Goal: Complete application form

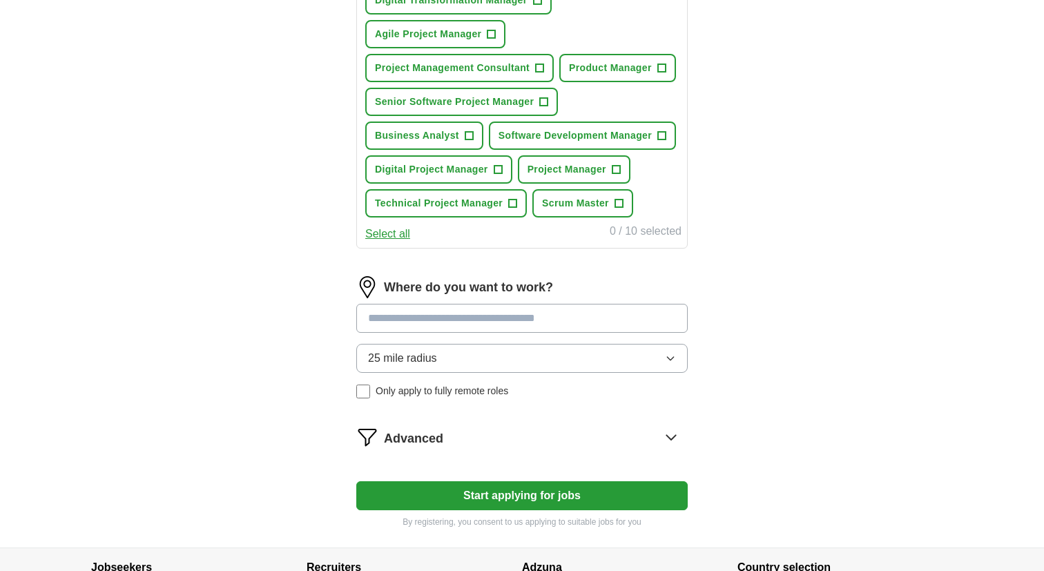
scroll to position [661, 0]
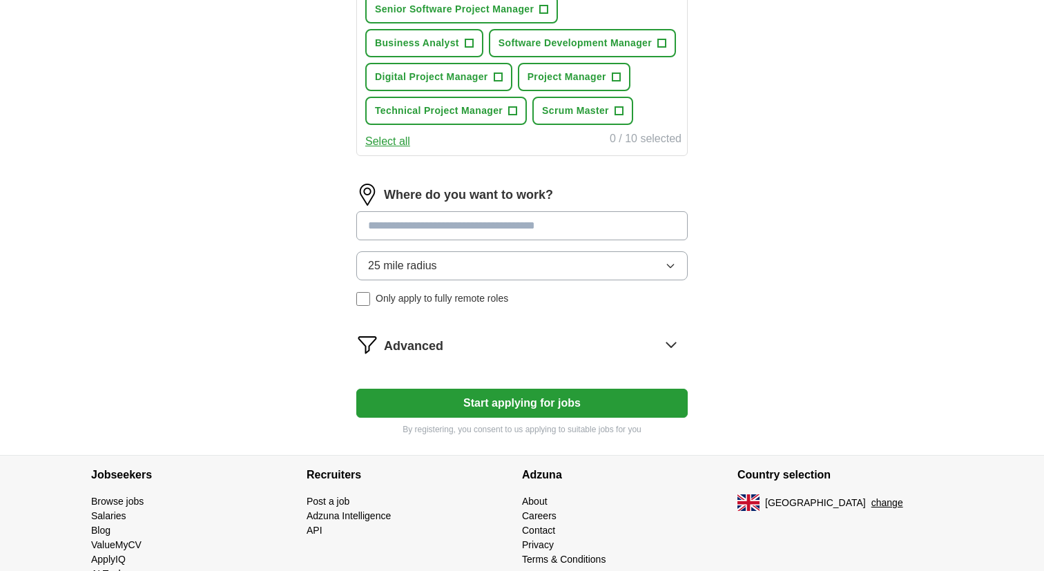
click at [447, 235] on input at bounding box center [521, 225] width 331 height 29
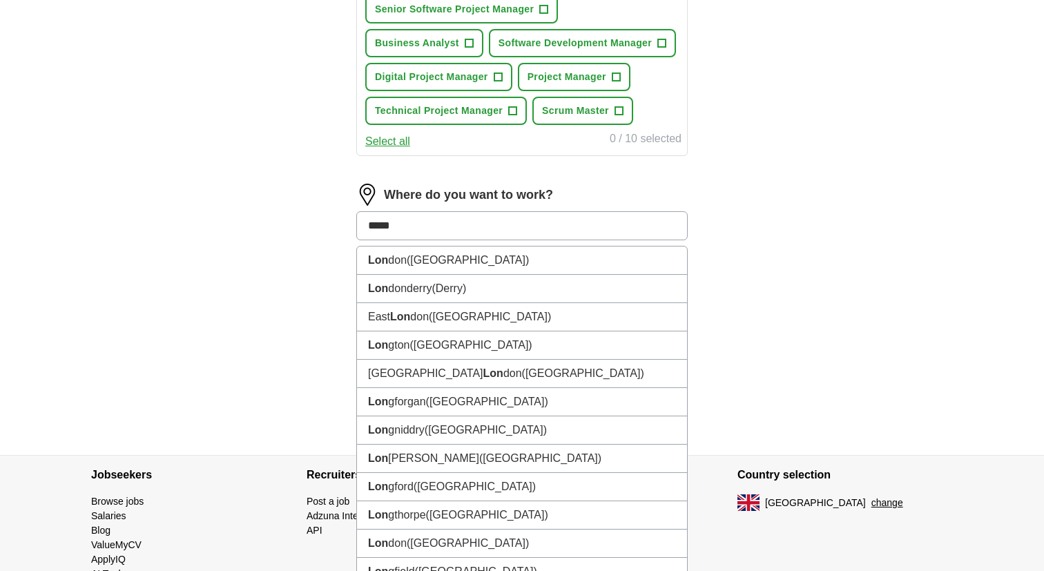
type input "******"
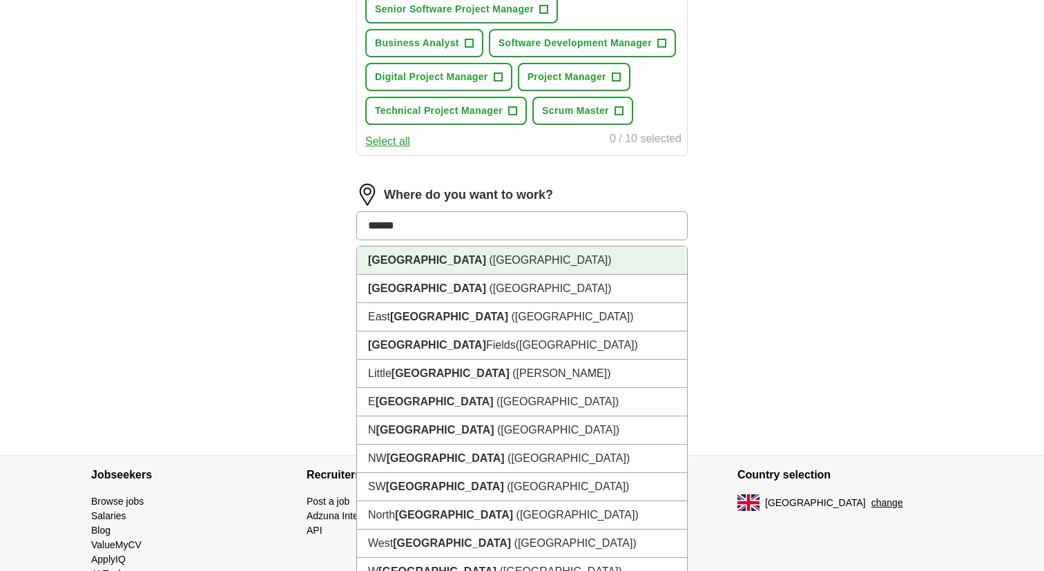
click at [461, 263] on li "[GEOGRAPHIC_DATA] ([GEOGRAPHIC_DATA])" at bounding box center [522, 261] width 330 height 28
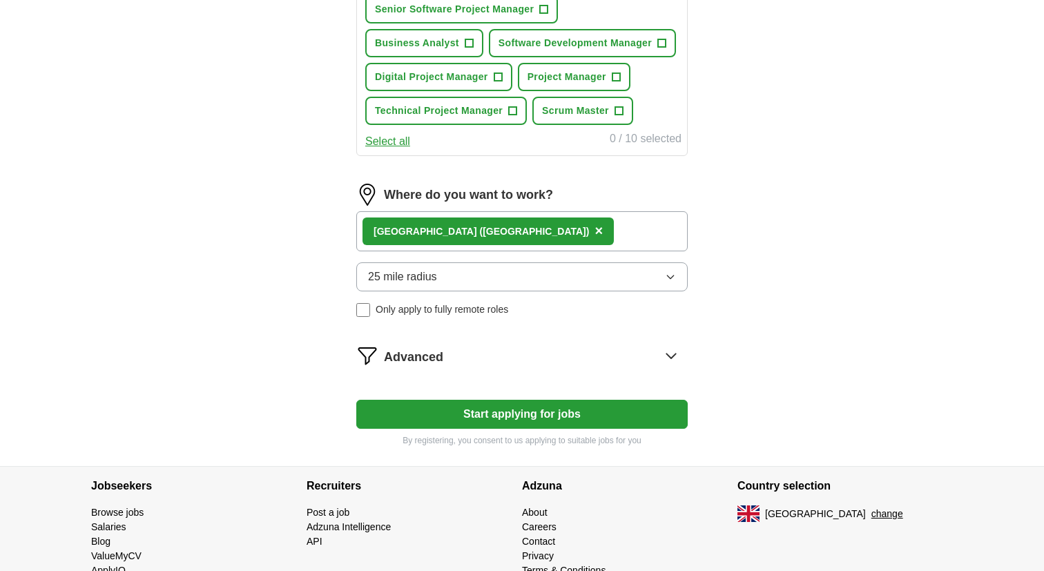
click at [507, 423] on button "Start applying for jobs" at bounding box center [521, 414] width 331 height 29
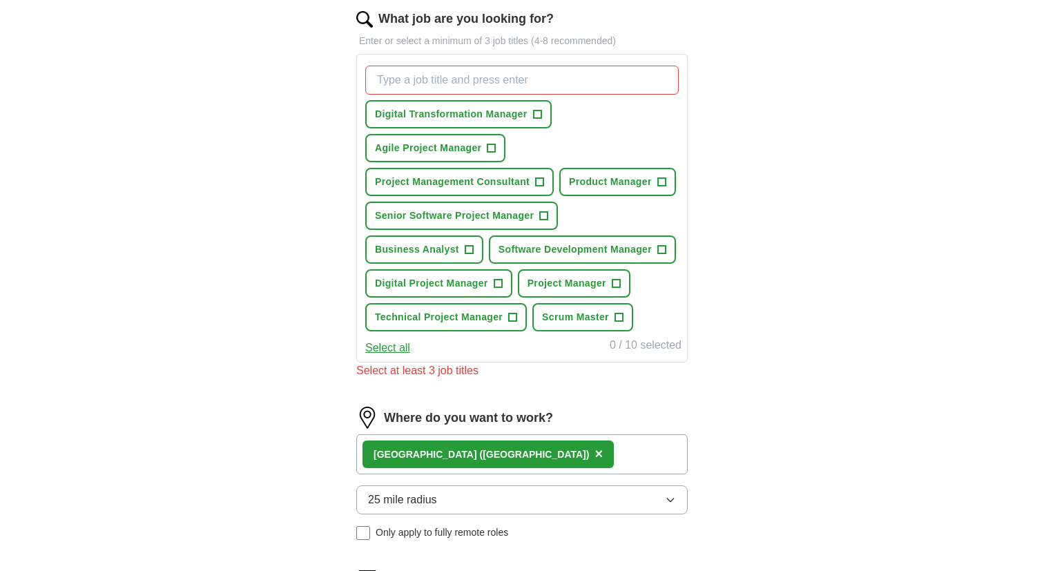
scroll to position [452, 0]
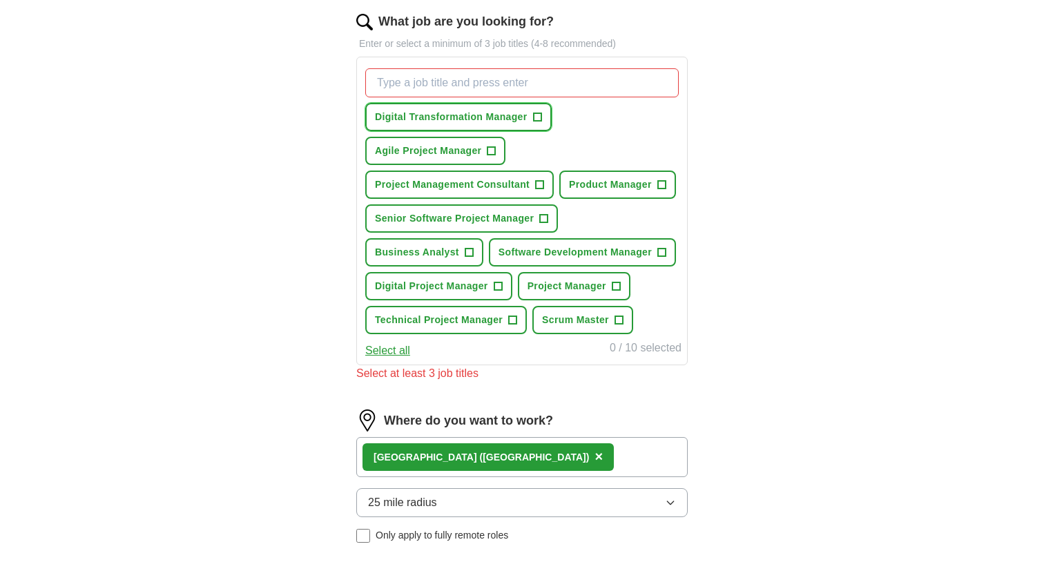
click at [540, 117] on span "+" at bounding box center [537, 117] width 8 height 11
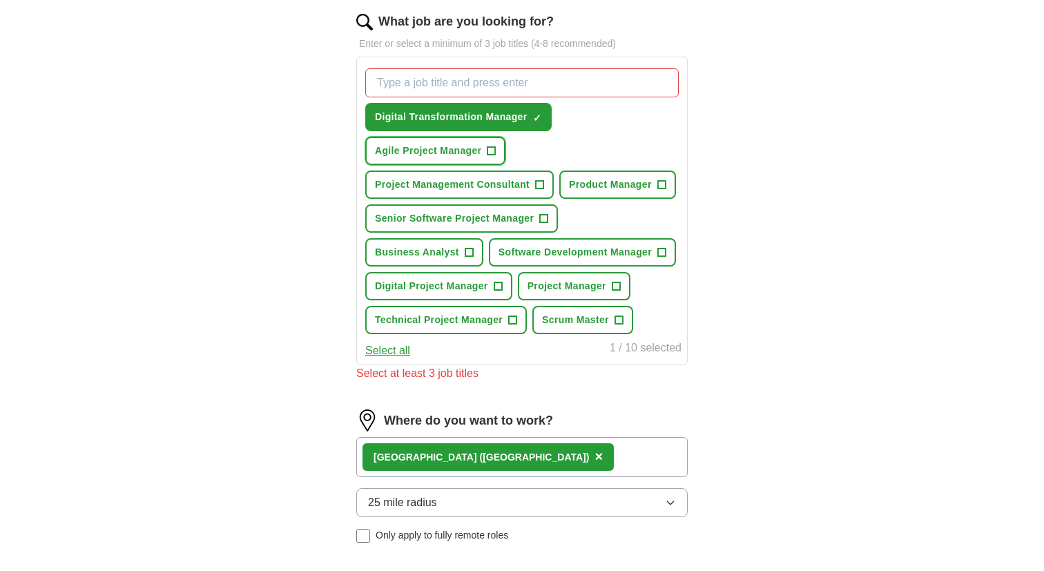
click at [495, 151] on span "+" at bounding box center [492, 151] width 8 height 11
click at [0, 0] on span "×" at bounding box center [0, 0] width 0 height 0
click at [659, 185] on span "+" at bounding box center [661, 184] width 9 height 9
click at [534, 221] on span "Senior Software Project Manager" at bounding box center [454, 218] width 159 height 15
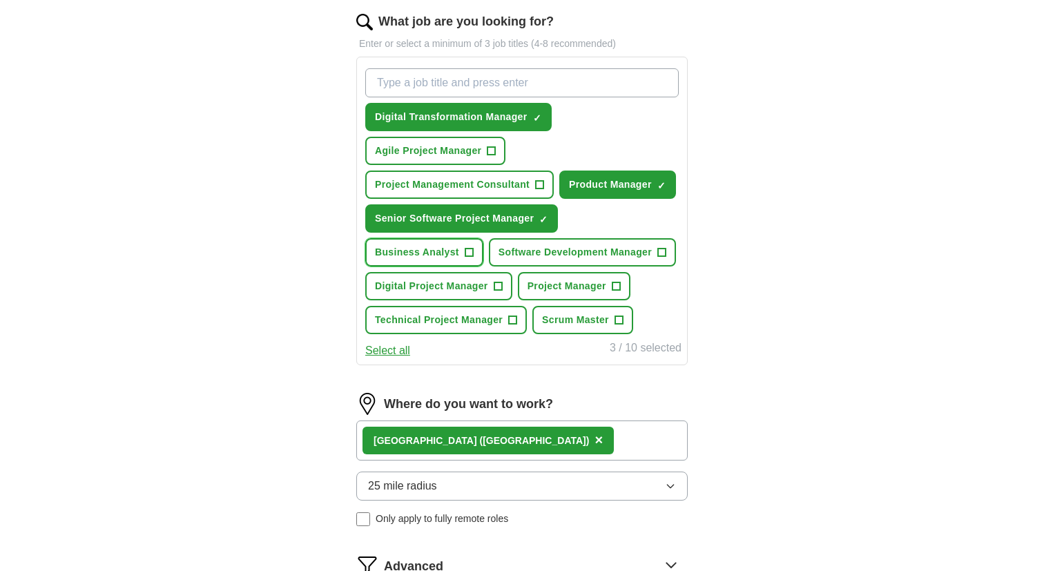
click at [472, 255] on button "Business Analyst +" at bounding box center [424, 252] width 118 height 28
click at [505, 295] on button "Digital Project Manager +" at bounding box center [438, 286] width 147 height 28
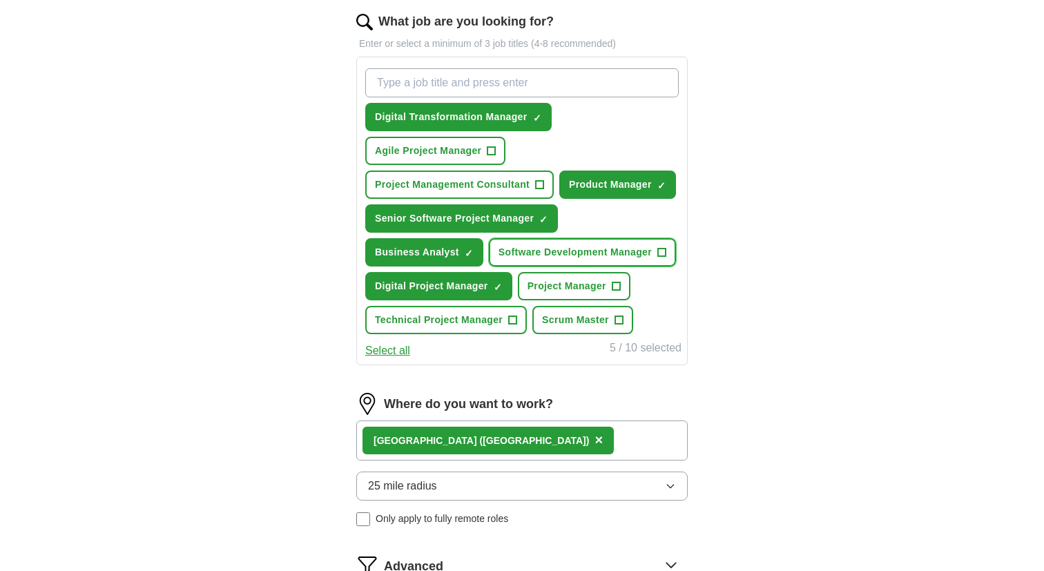
click at [570, 257] on span "Software Development Manager" at bounding box center [575, 252] width 153 height 15
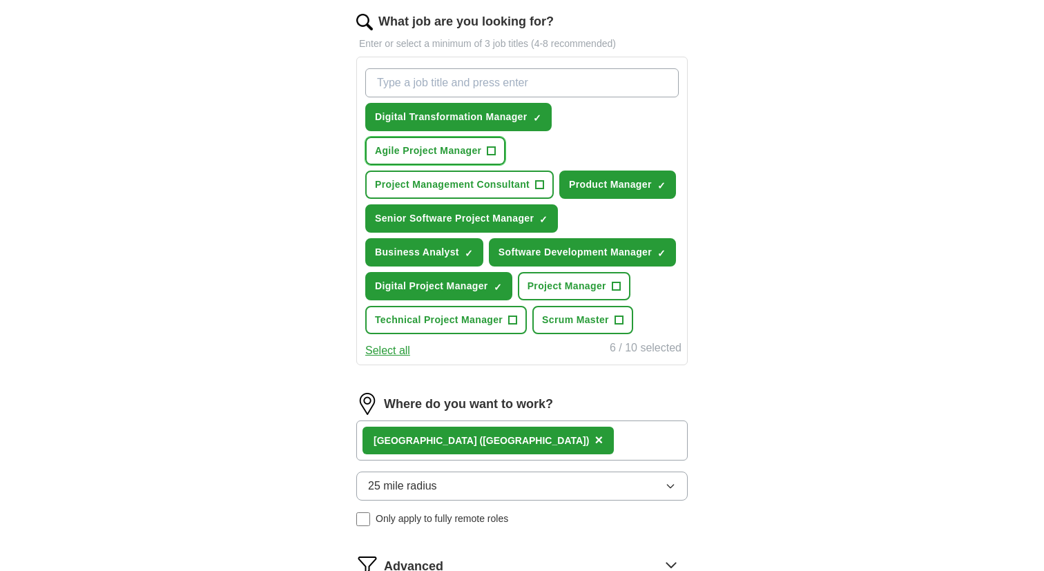
click at [474, 151] on span "Agile Project Manager" at bounding box center [428, 151] width 106 height 15
click at [479, 186] on span "Project Management Consultant" at bounding box center [452, 184] width 155 height 15
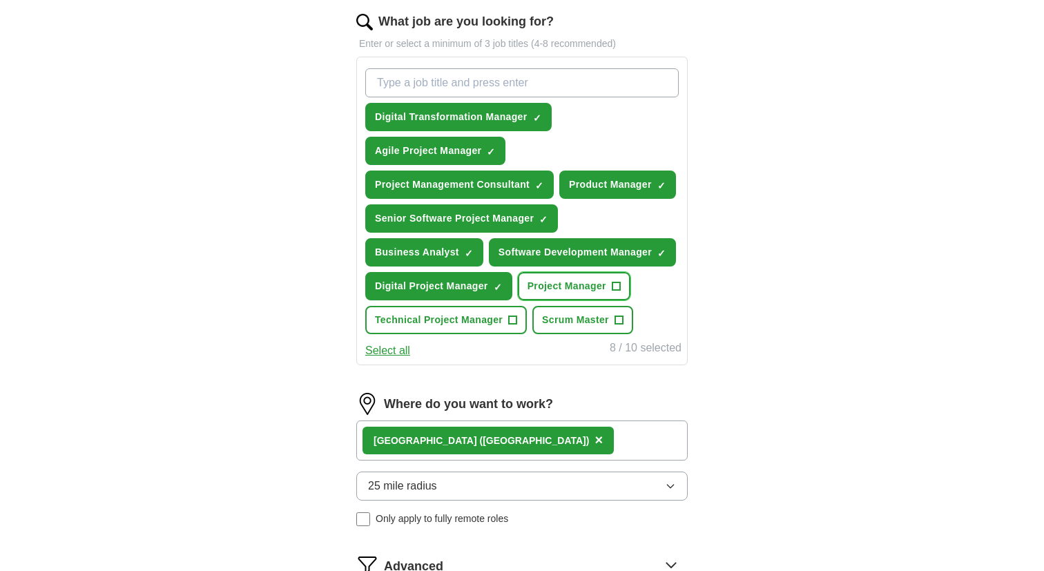
click at [583, 285] on span "Project Manager" at bounding box center [567, 286] width 79 height 15
click at [494, 318] on span "Technical Project Manager" at bounding box center [439, 320] width 128 height 15
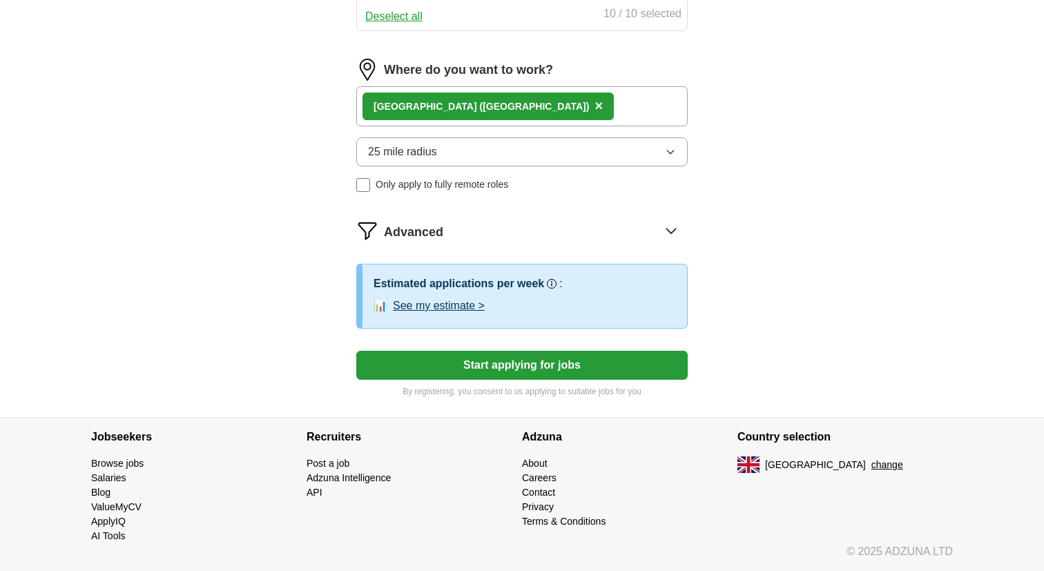
click at [540, 366] on button "Start applying for jobs" at bounding box center [521, 365] width 331 height 29
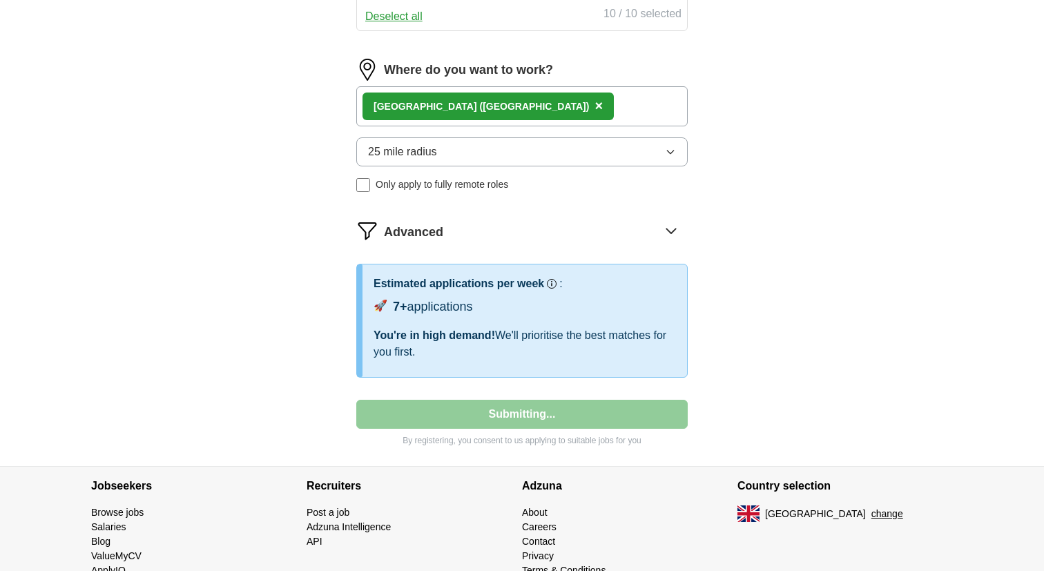
select select "**"
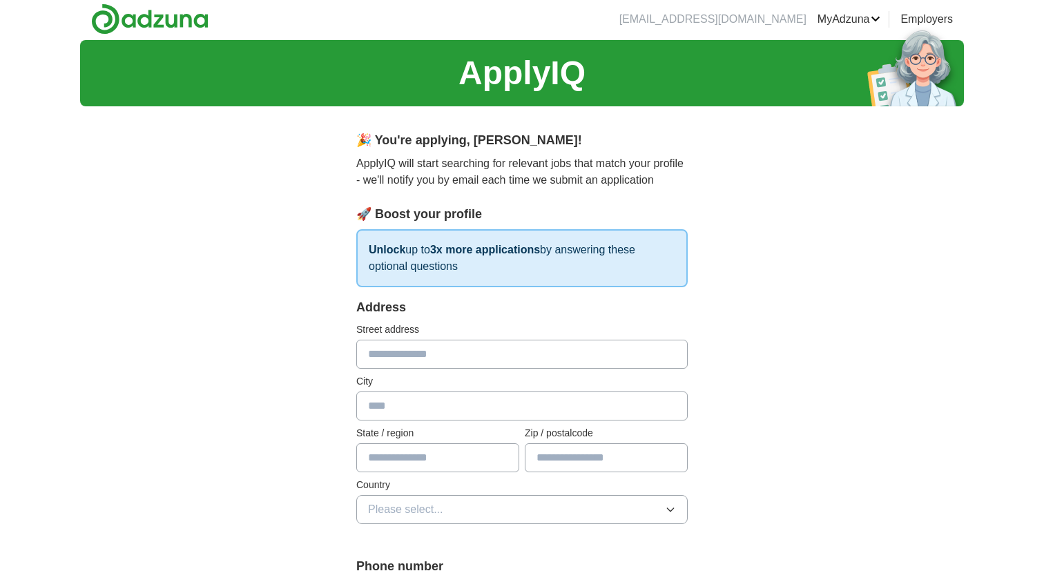
scroll to position [0, 0]
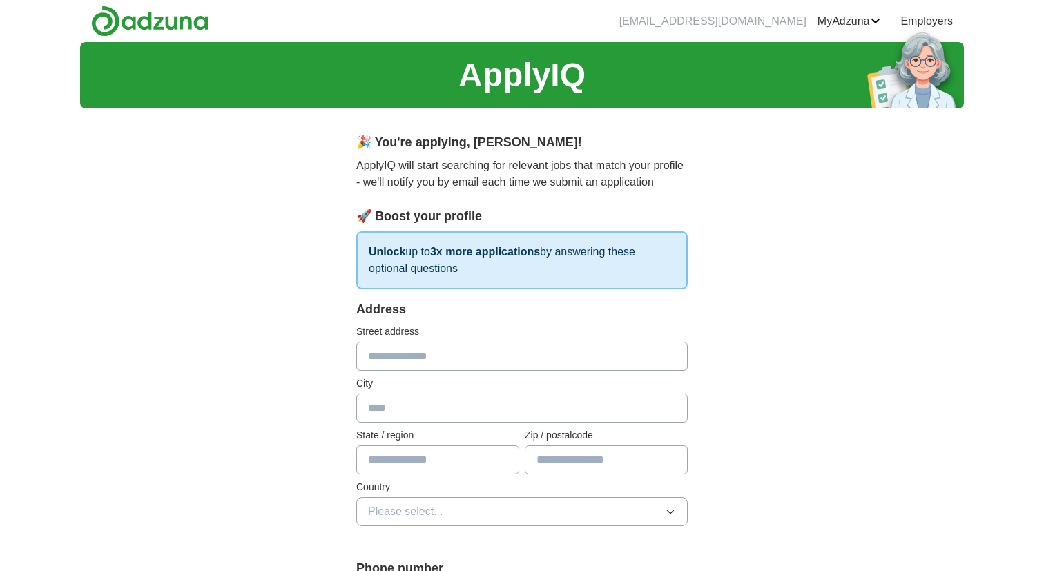
click at [508, 349] on input "text" at bounding box center [521, 356] width 331 height 29
type input "**********"
type input "******"
type input "********"
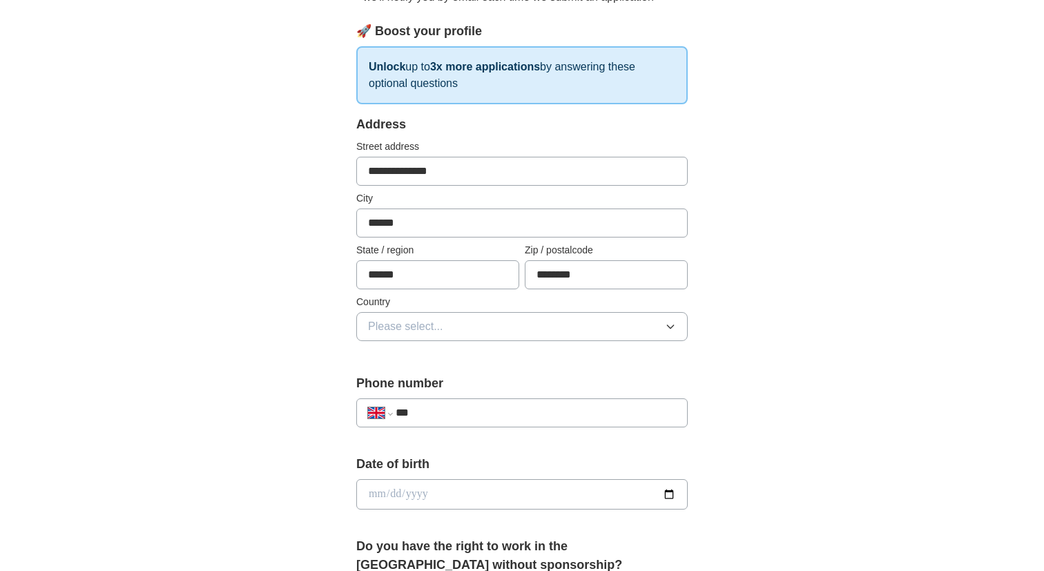
scroll to position [200, 0]
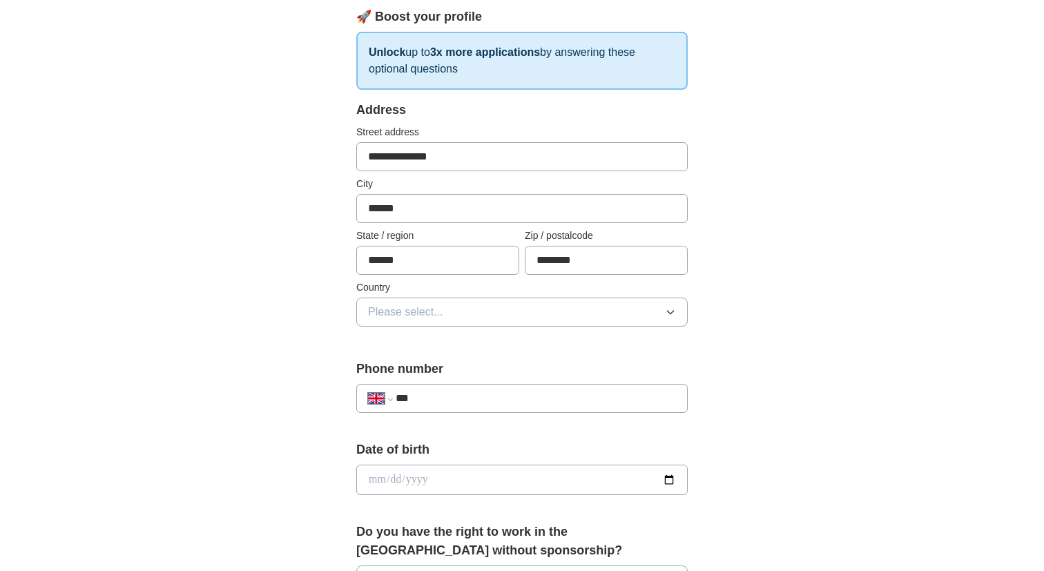
click at [434, 309] on span "Please select..." at bounding box center [405, 312] width 75 height 17
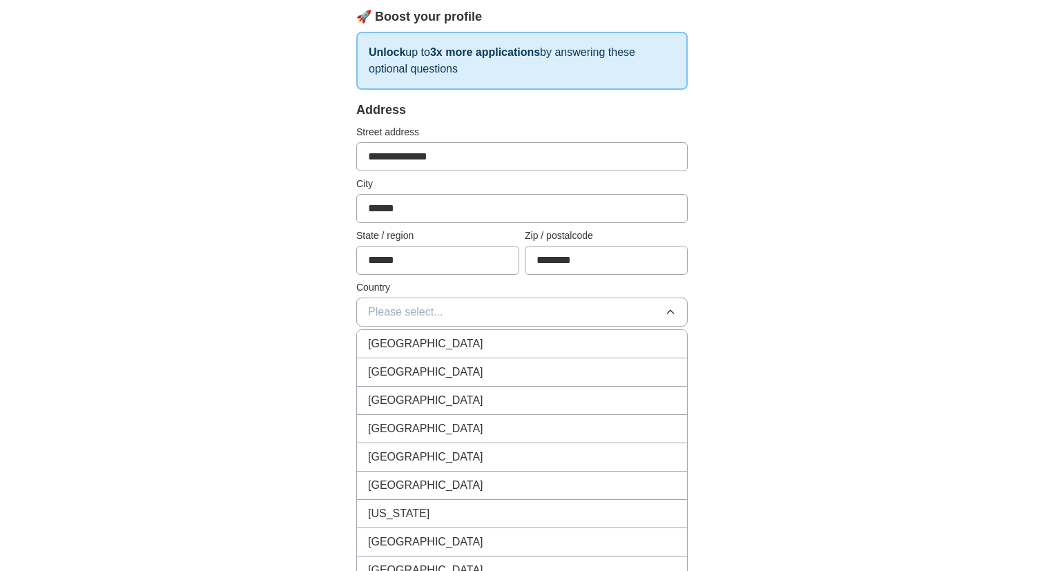
click at [436, 340] on span "[GEOGRAPHIC_DATA]" at bounding box center [425, 344] width 115 height 17
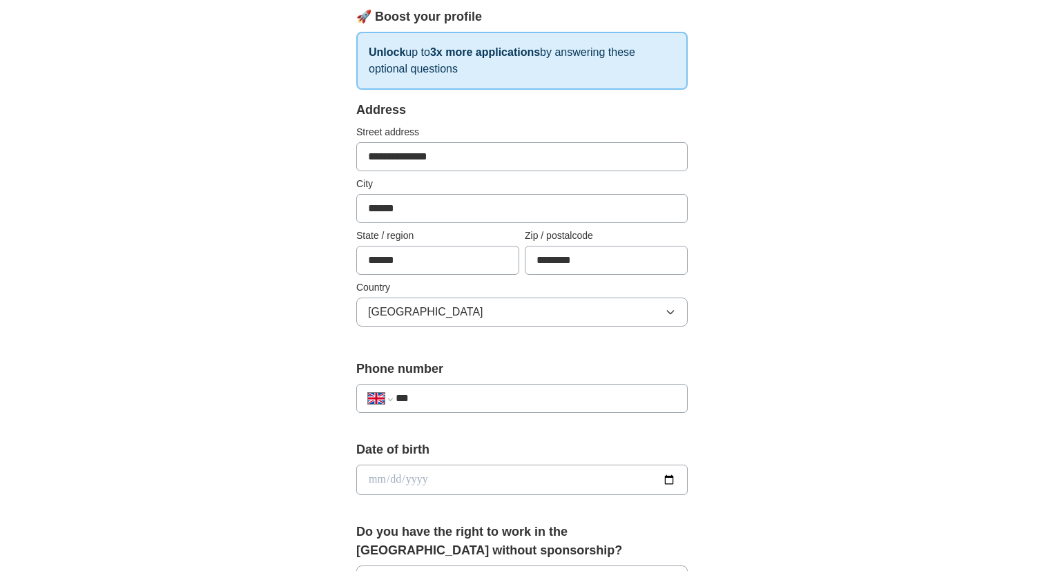
click at [439, 405] on input "***" at bounding box center [536, 398] width 280 height 17
type input "**********"
click at [666, 479] on input "date" at bounding box center [521, 480] width 331 height 30
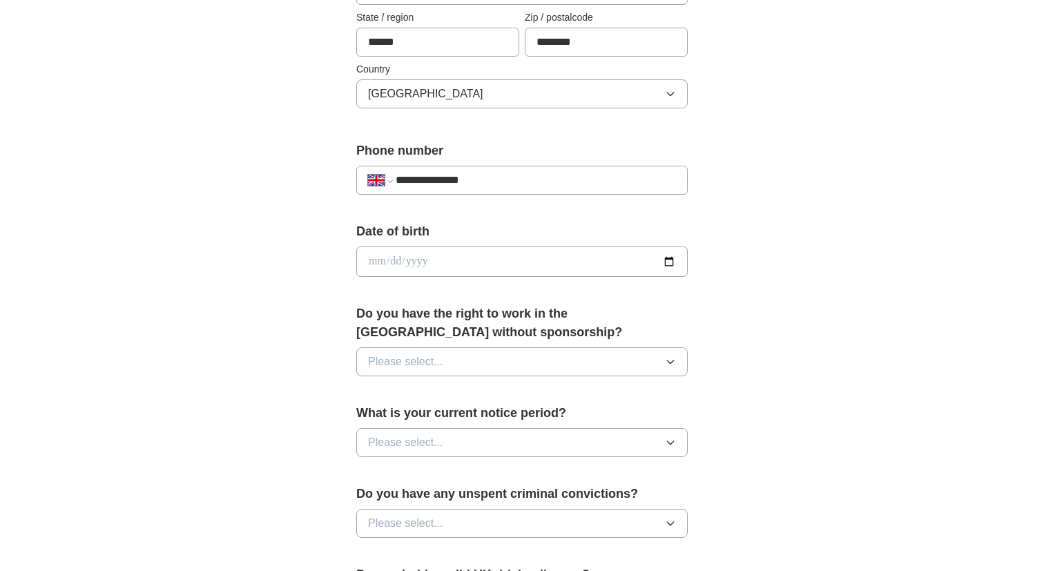
scroll to position [430, 0]
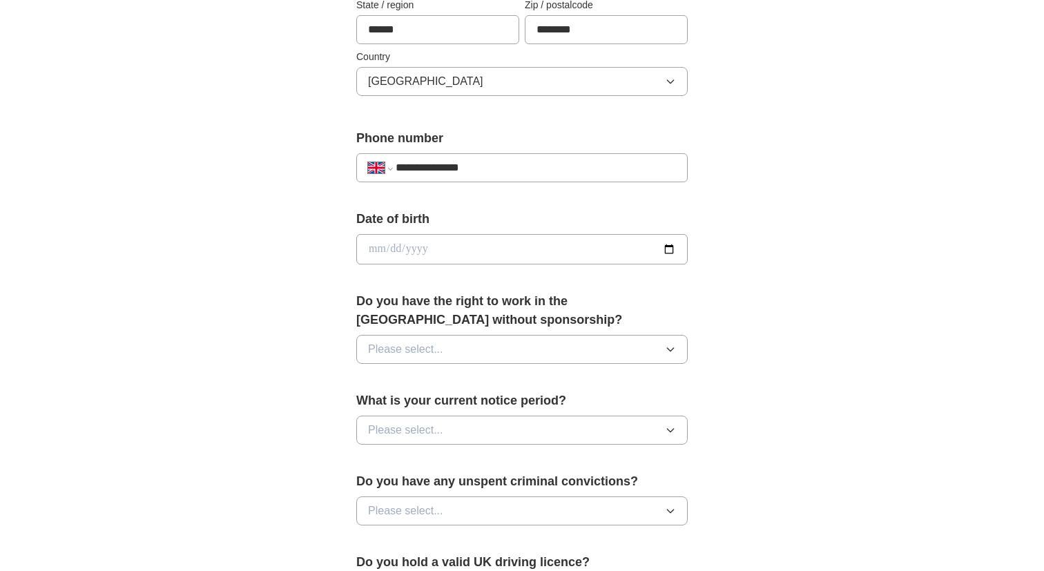
click at [489, 341] on button "Please select..." at bounding box center [521, 349] width 331 height 29
click at [419, 377] on div "Yes" at bounding box center [522, 381] width 308 height 17
click at [430, 441] on button "Please select..." at bounding box center [521, 430] width 331 height 29
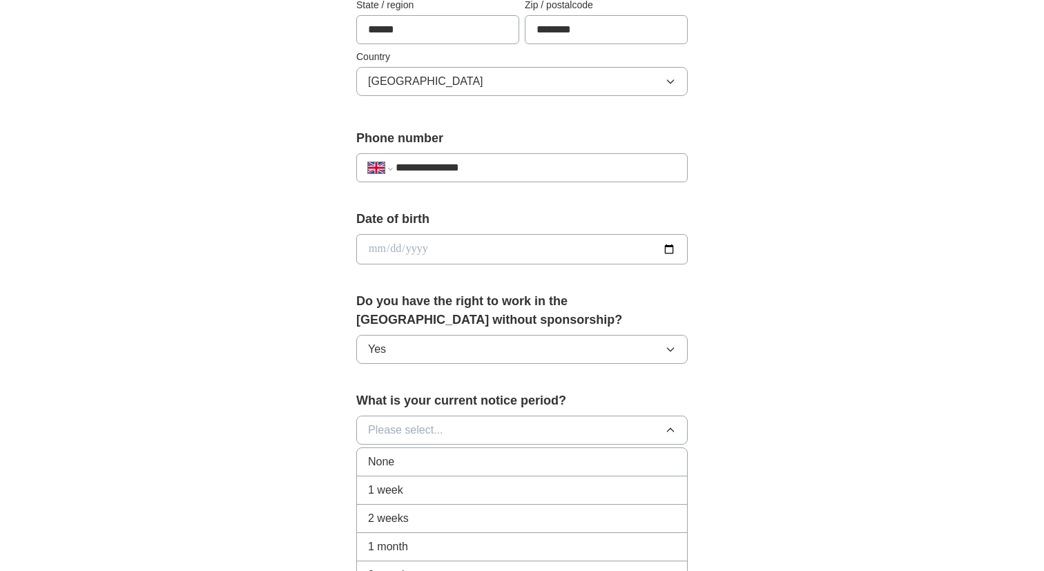
click at [421, 465] on div "None" at bounding box center [522, 462] width 308 height 17
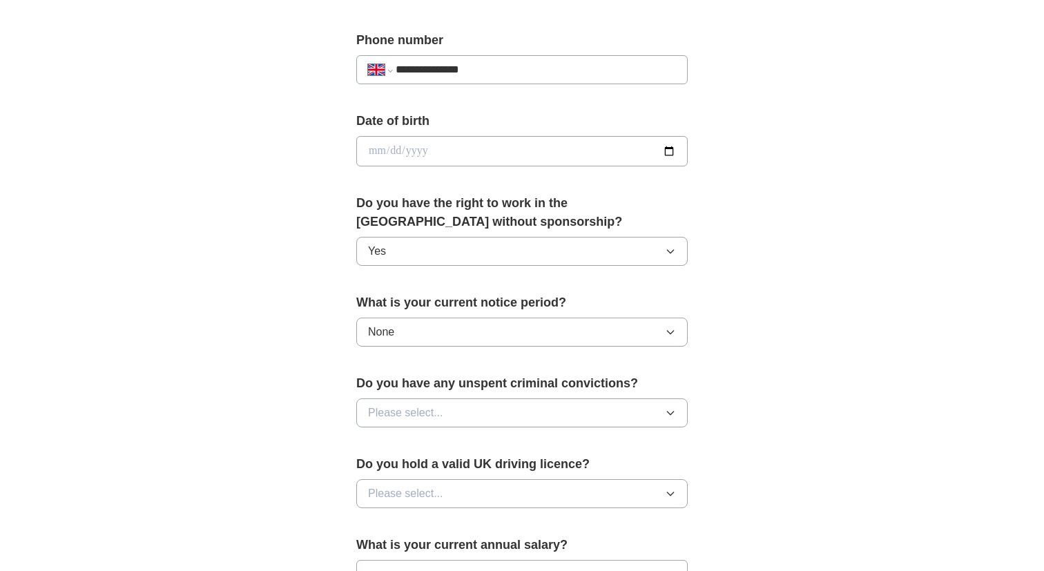
scroll to position [603, 0]
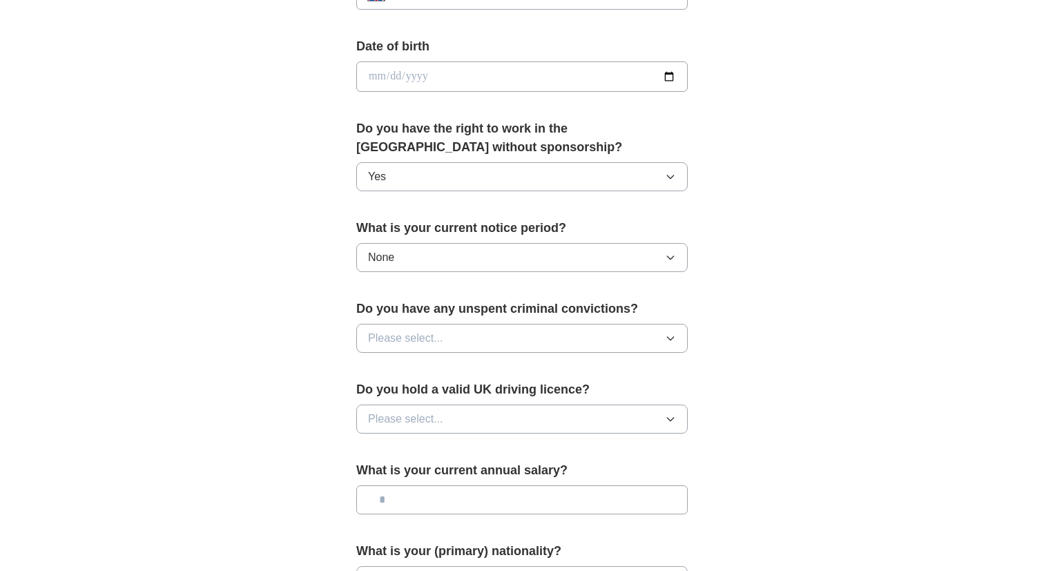
click at [481, 327] on button "Please select..." at bounding box center [521, 338] width 331 height 29
click at [404, 396] on div "No" at bounding box center [522, 398] width 308 height 17
click at [427, 418] on span "Please select..." at bounding box center [405, 419] width 75 height 17
click at [397, 447] on div "Yes" at bounding box center [522, 451] width 308 height 17
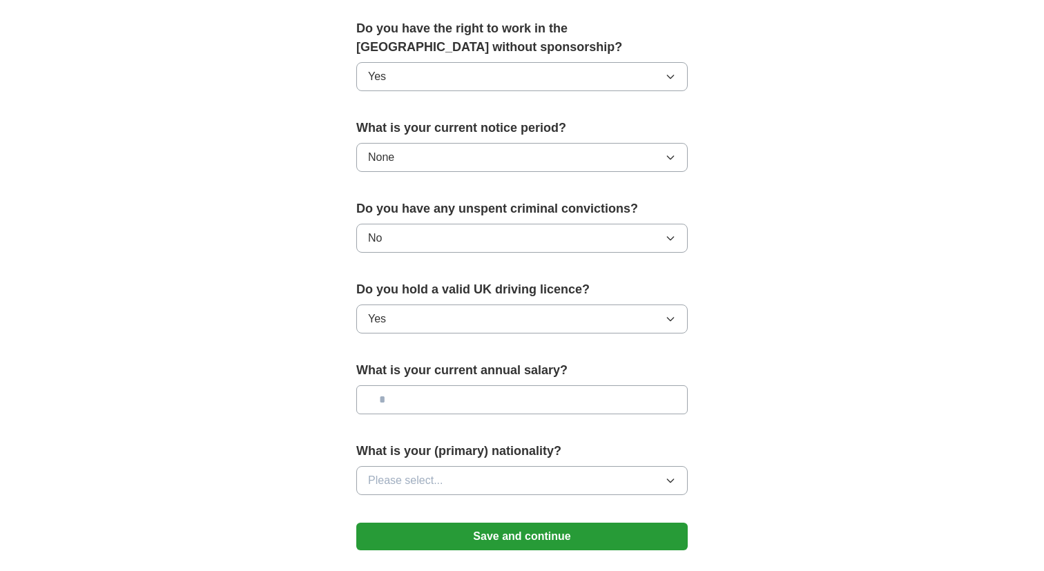
scroll to position [811, 0]
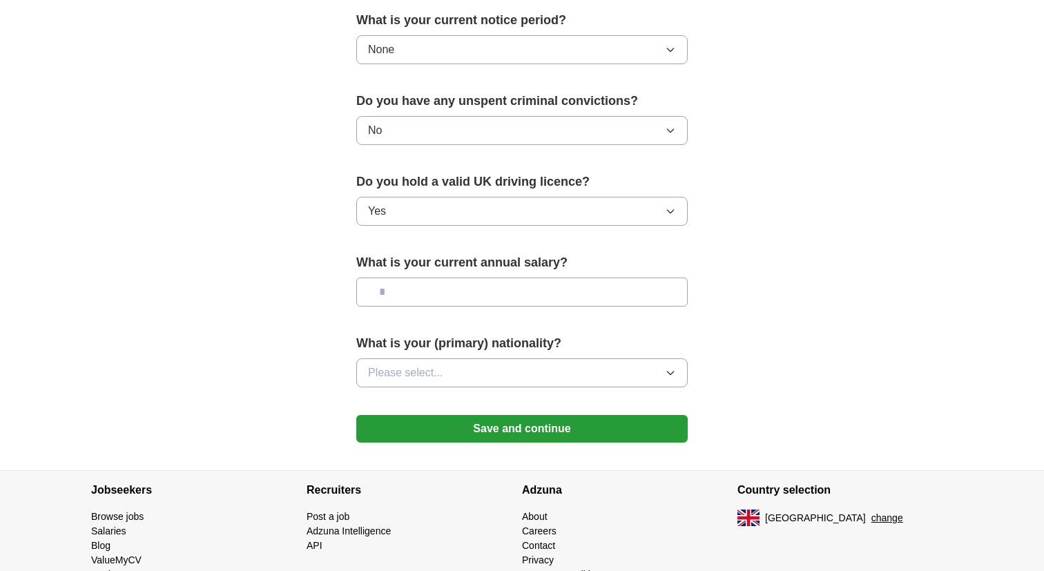
click at [453, 293] on input "text" at bounding box center [521, 292] width 331 height 29
type input "*******"
click at [471, 369] on button "Please select..." at bounding box center [521, 372] width 331 height 29
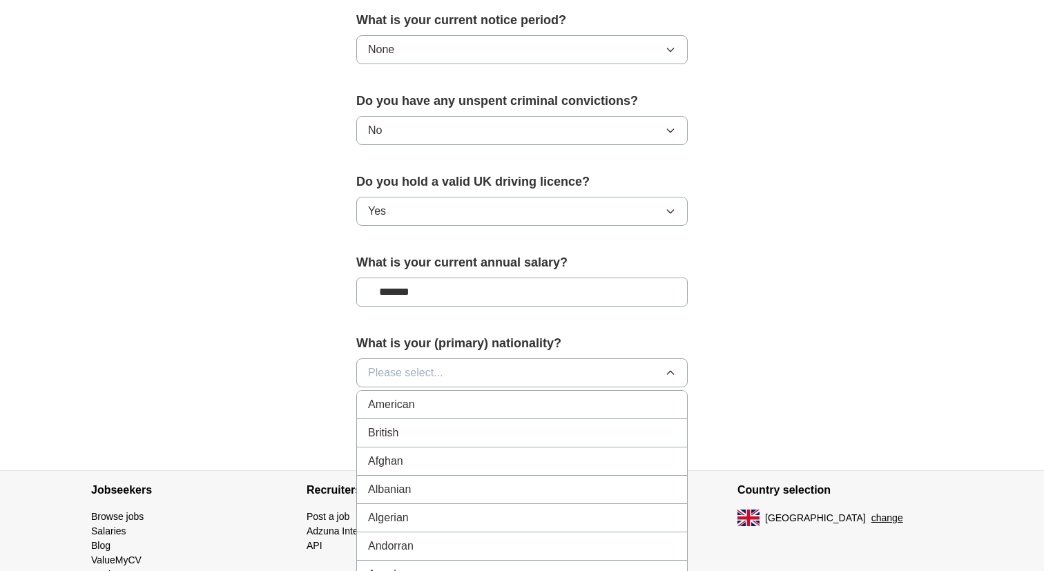
click at [471, 369] on button "Please select..." at bounding box center [521, 372] width 331 height 29
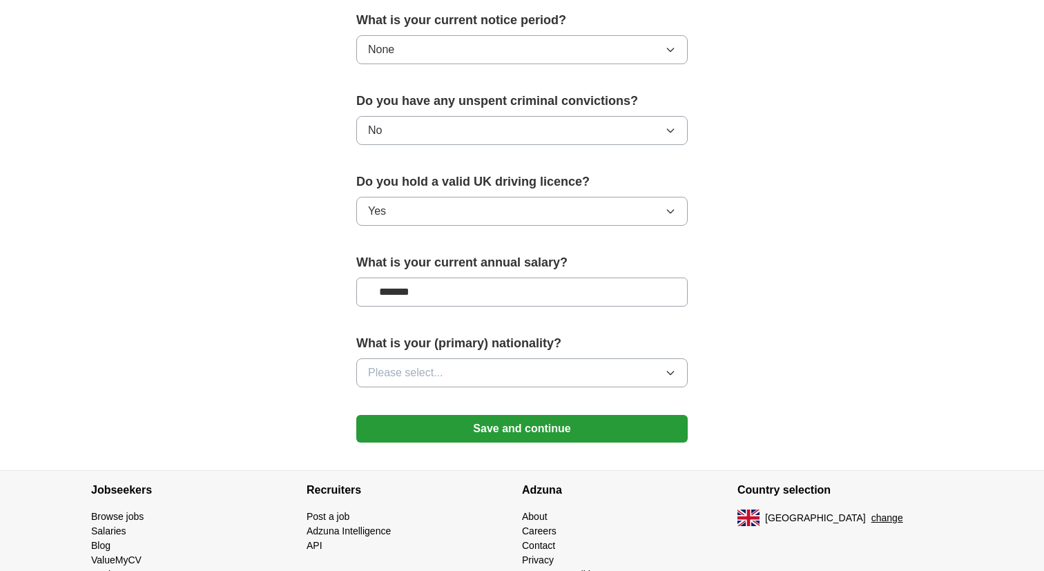
click at [471, 369] on button "Please select..." at bounding box center [521, 372] width 331 height 29
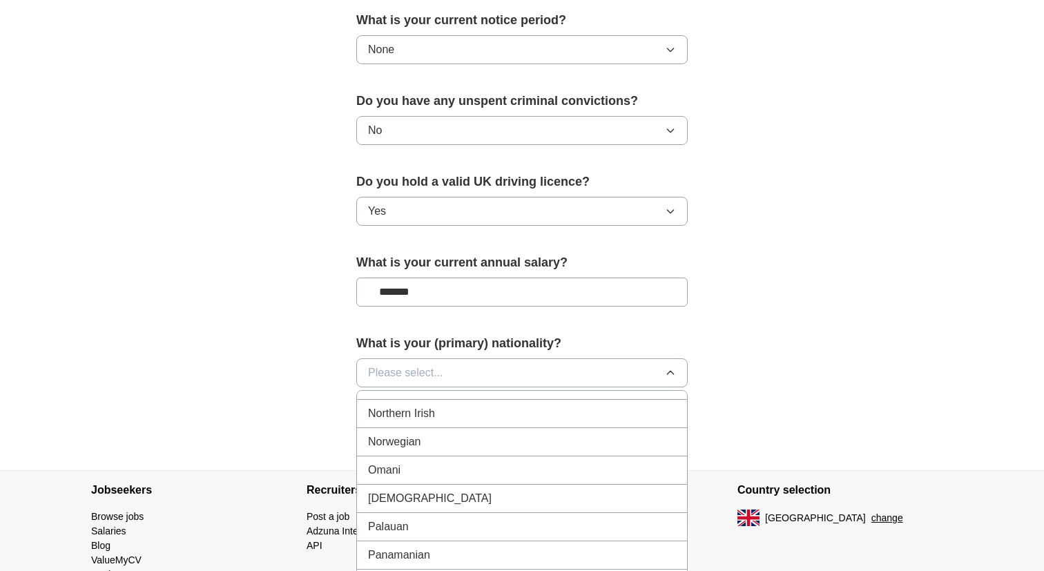
scroll to position [3734, 0]
click at [437, 491] on div "[DEMOGRAPHIC_DATA]" at bounding box center [522, 493] width 308 height 17
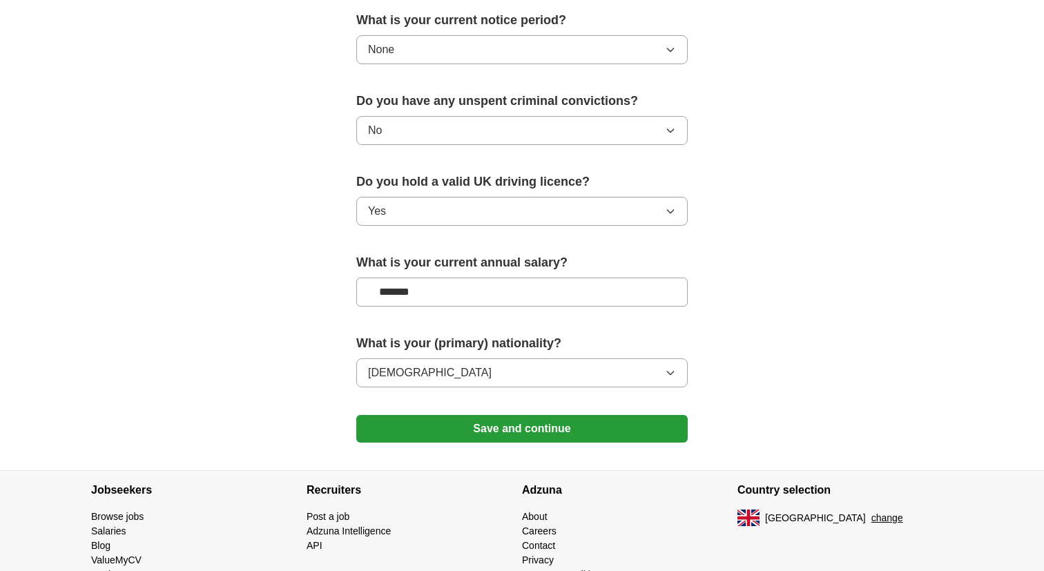
click at [539, 432] on button "Save and continue" at bounding box center [521, 429] width 331 height 28
